Goal: Download file/media

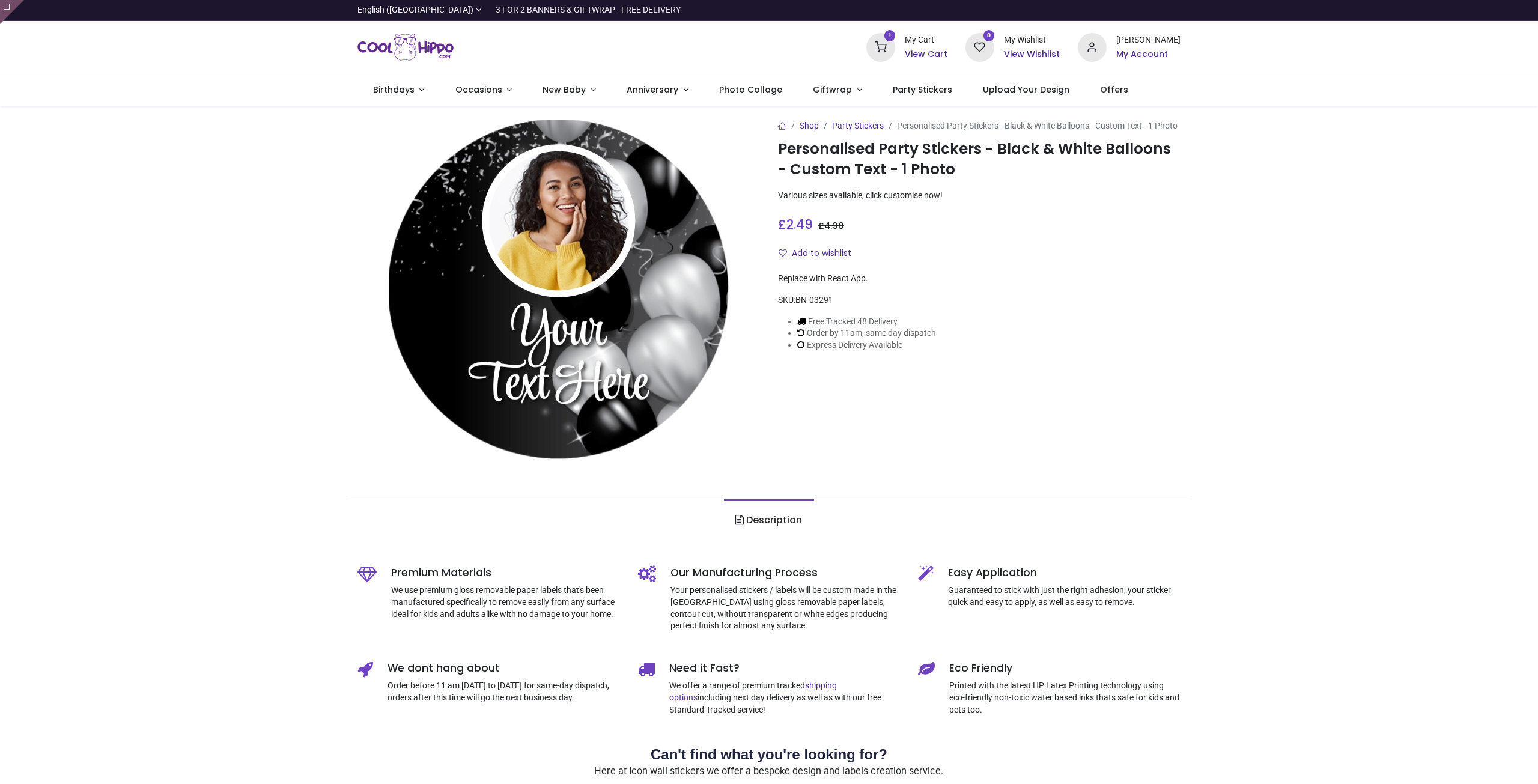
type input "**********"
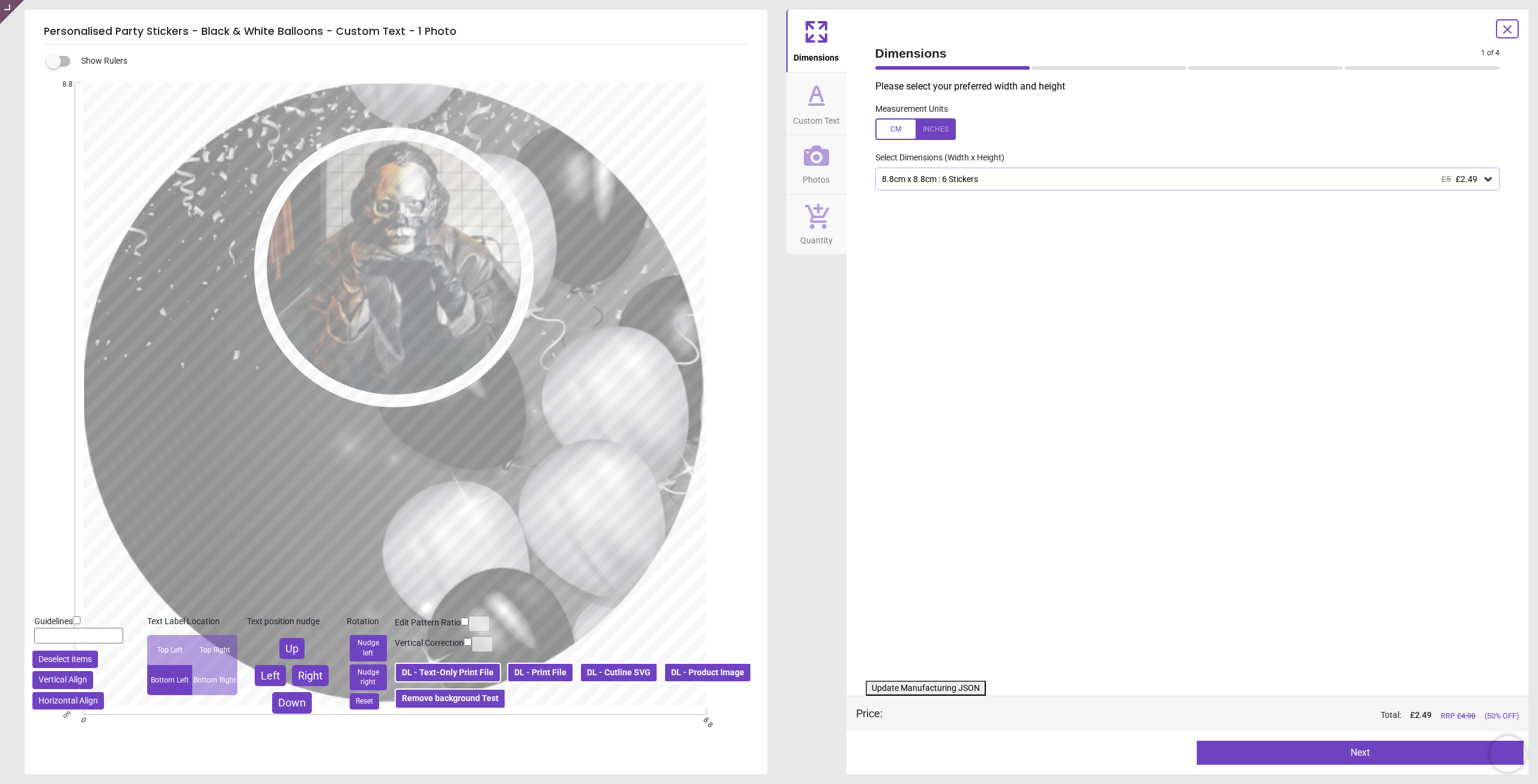
click at [556, 671] on button "DL - Print File" at bounding box center [541, 672] width 67 height 20
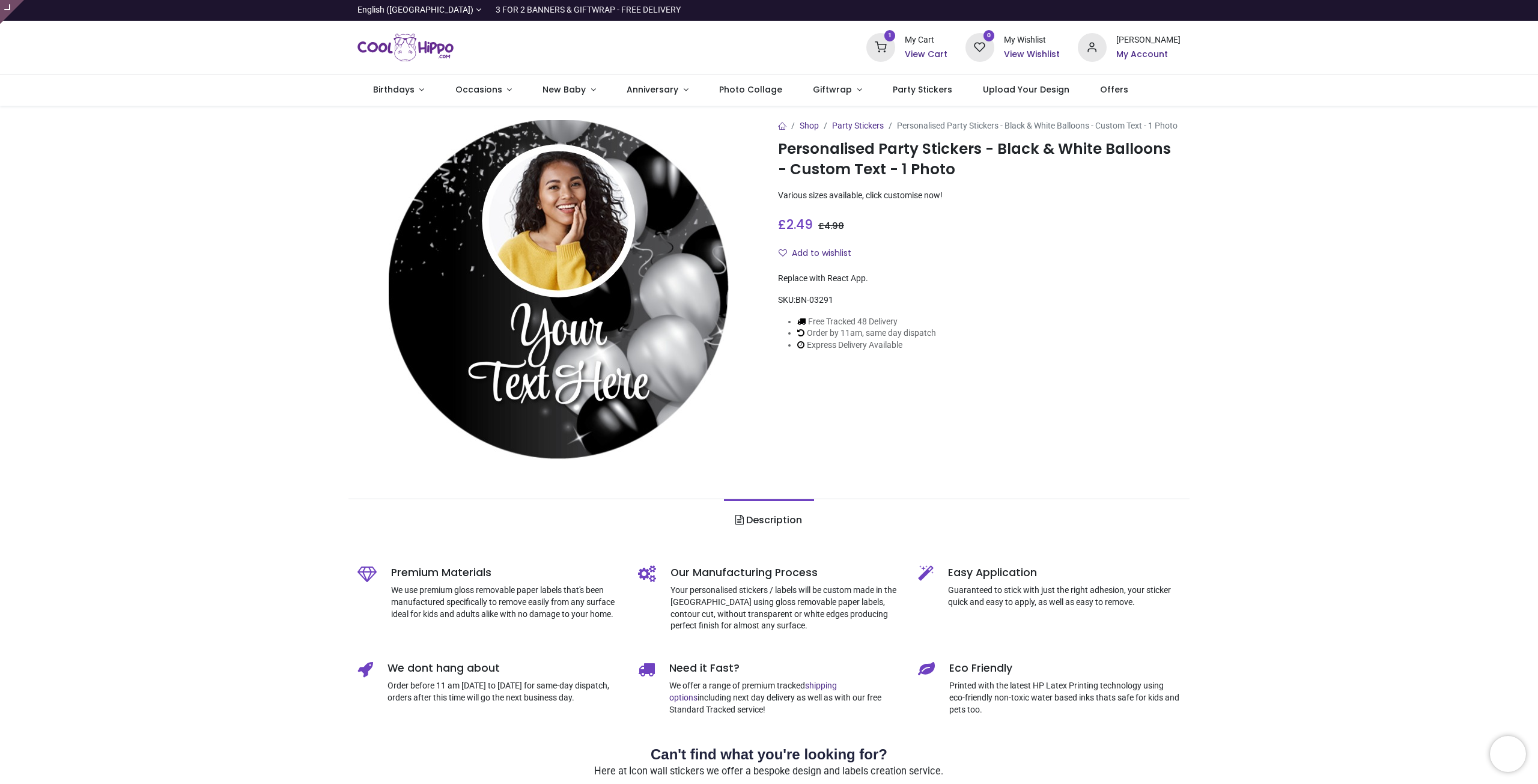
type input "**********"
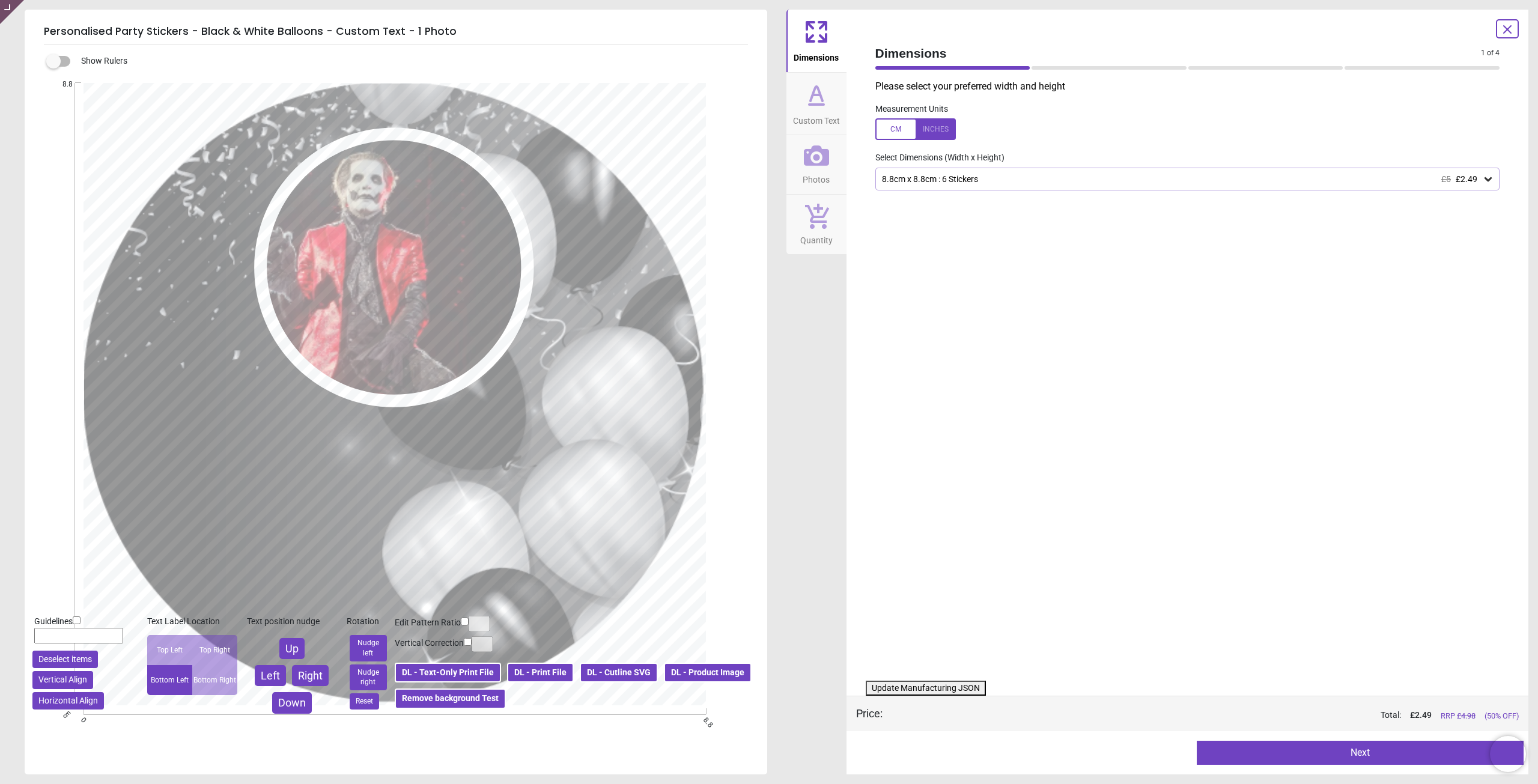
click at [547, 672] on button "DL - Print File" at bounding box center [541, 672] width 67 height 20
